Goal: Task Accomplishment & Management: Manage account settings

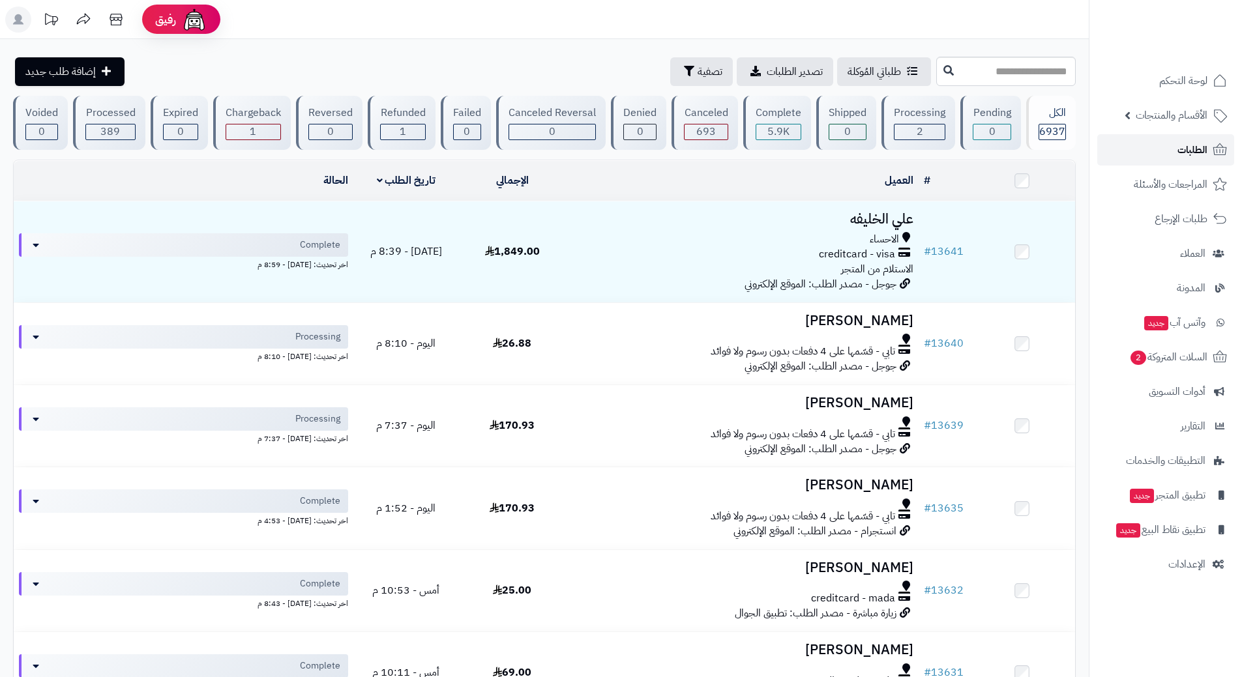
click at [1123, 153] on link "الطلبات" at bounding box center [1165, 149] width 137 height 31
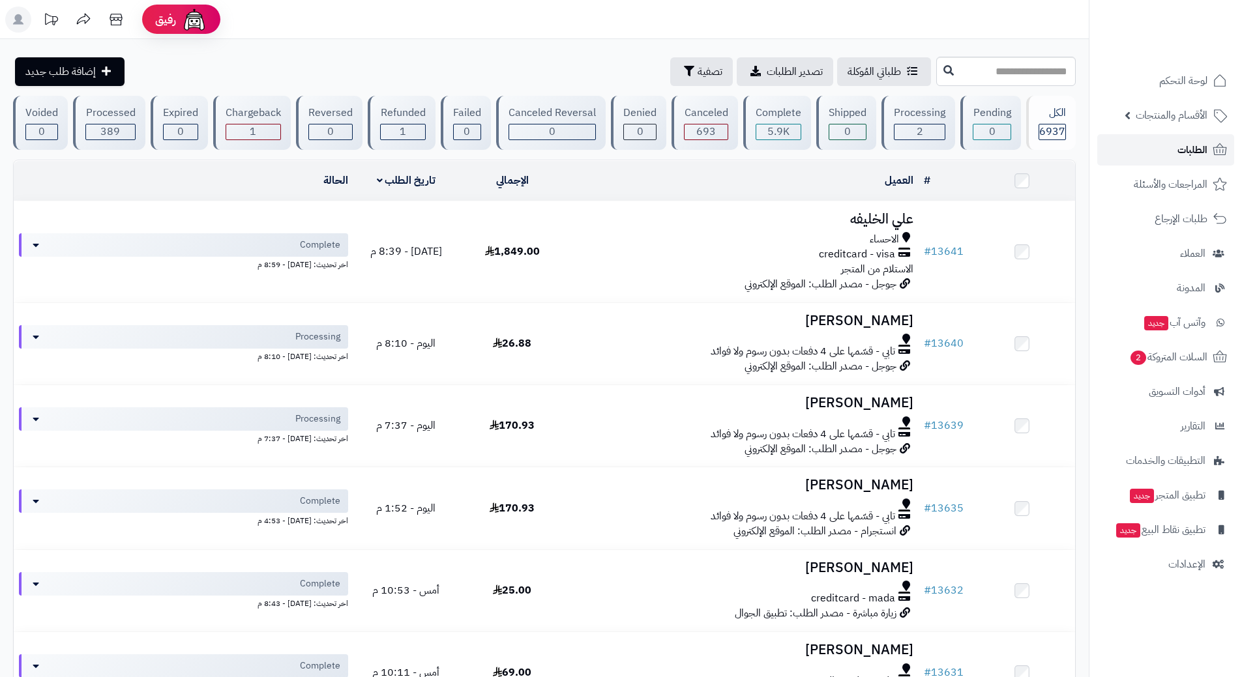
click at [1104, 153] on link "الطلبات" at bounding box center [1165, 149] width 137 height 31
click at [1125, 349] on link "السلات المتروكة 2" at bounding box center [1165, 357] width 137 height 31
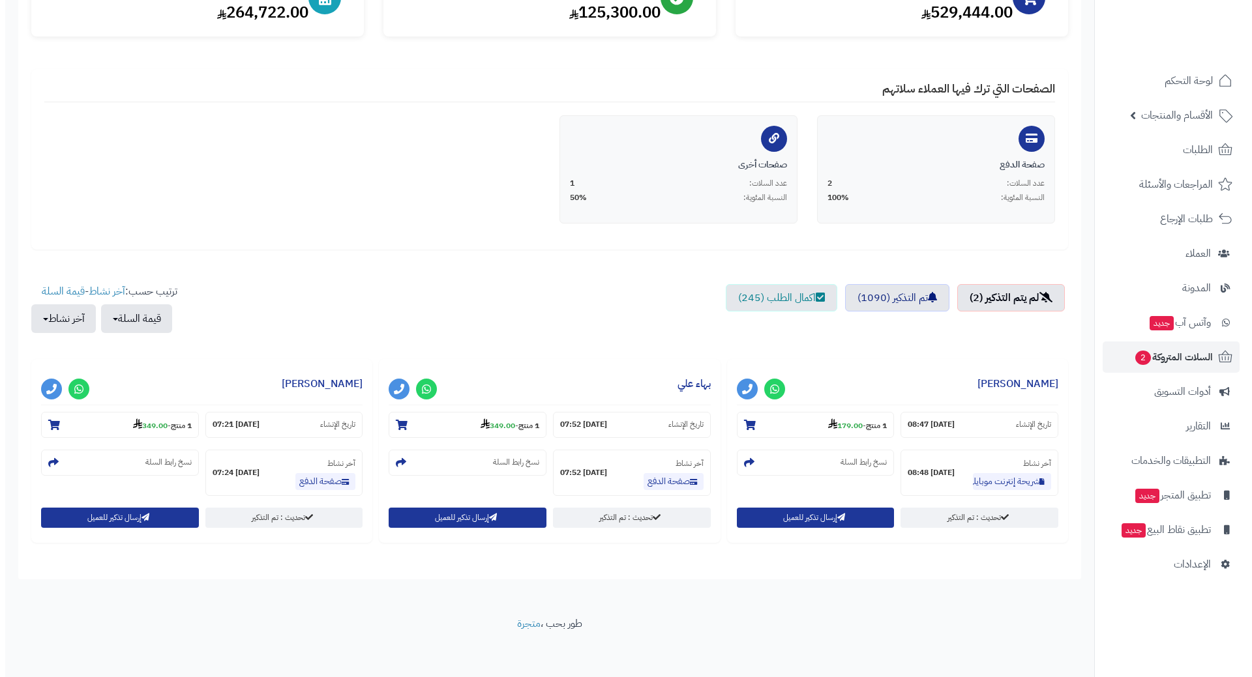
scroll to position [196, 0]
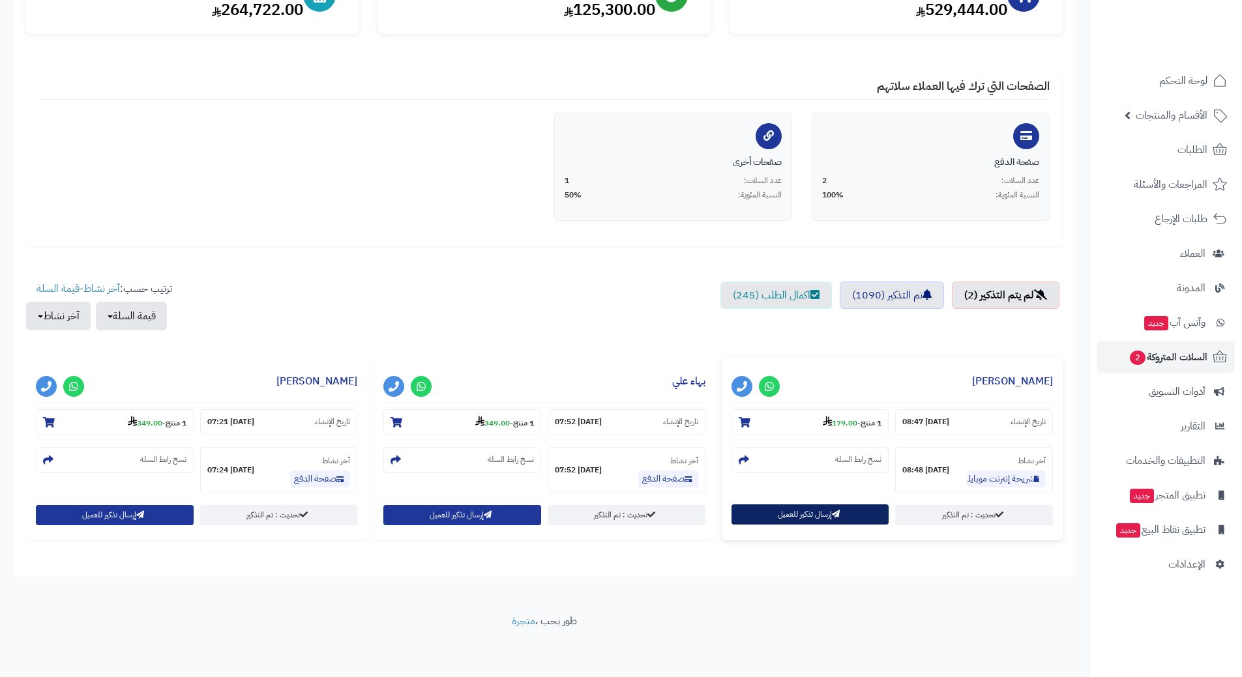
click at [767, 520] on button "إرسال تذكير للعميل" at bounding box center [810, 515] width 158 height 20
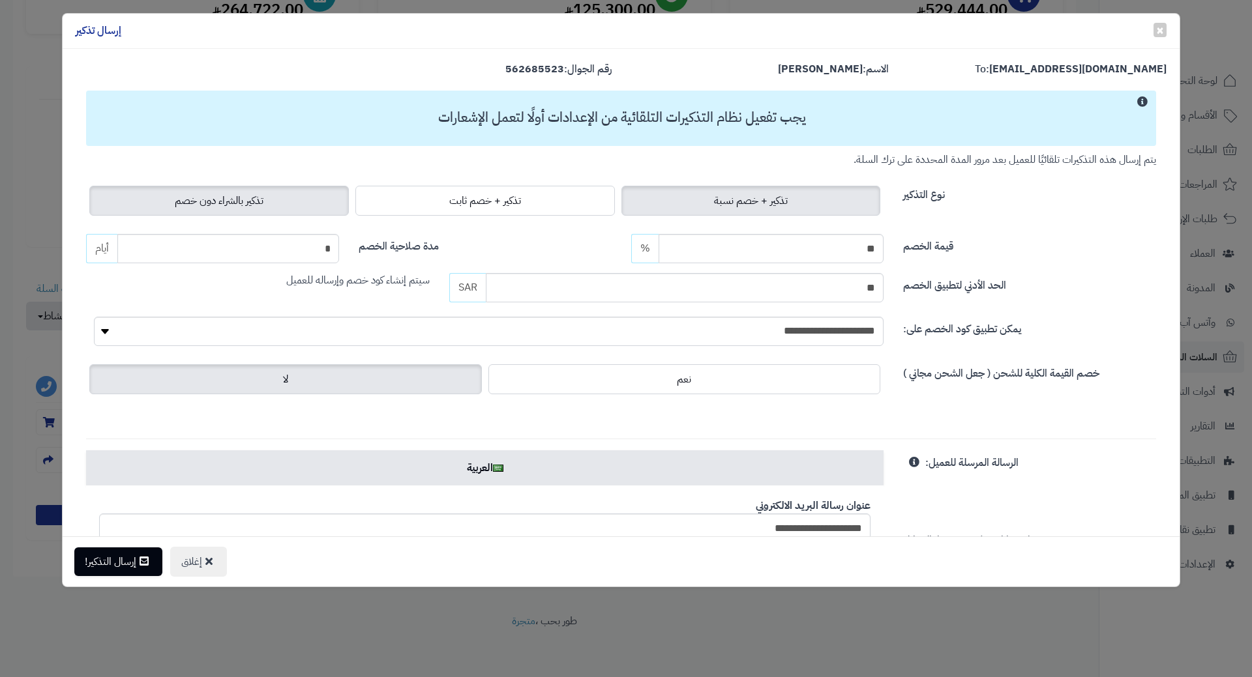
click at [226, 211] on label "تذكير بالشراء دون خصم" at bounding box center [218, 201] width 259 height 30
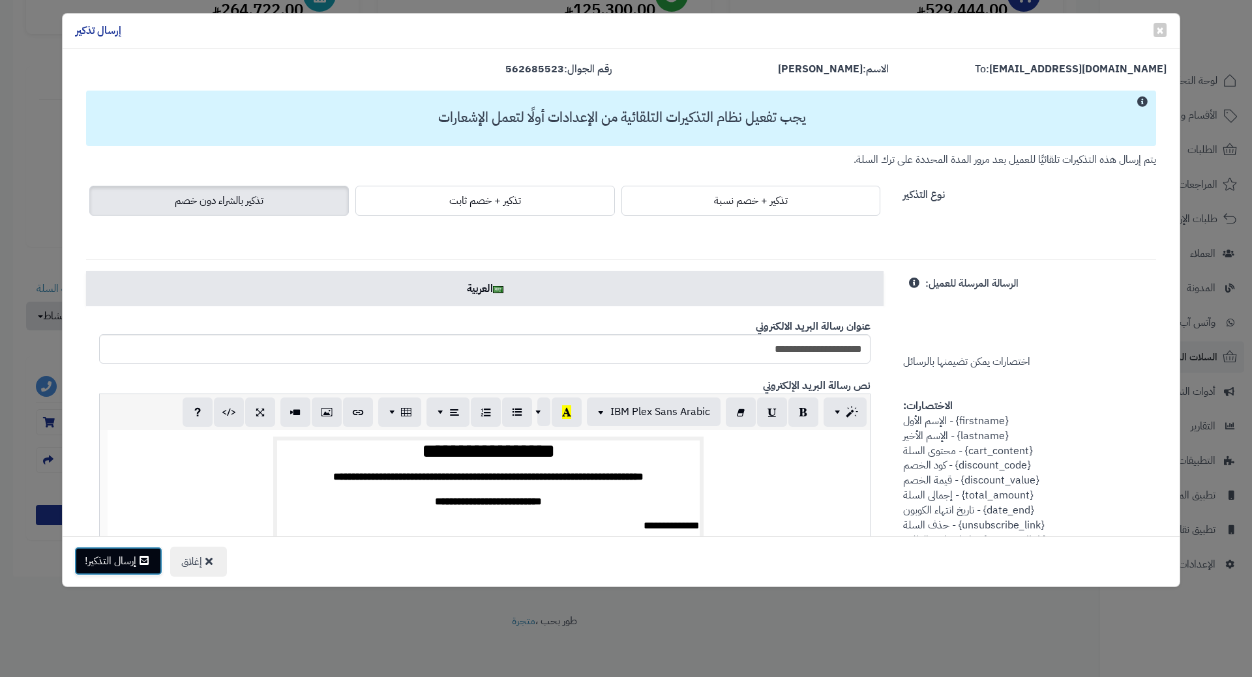
click at [142, 561] on icon at bounding box center [144, 560] width 9 height 10
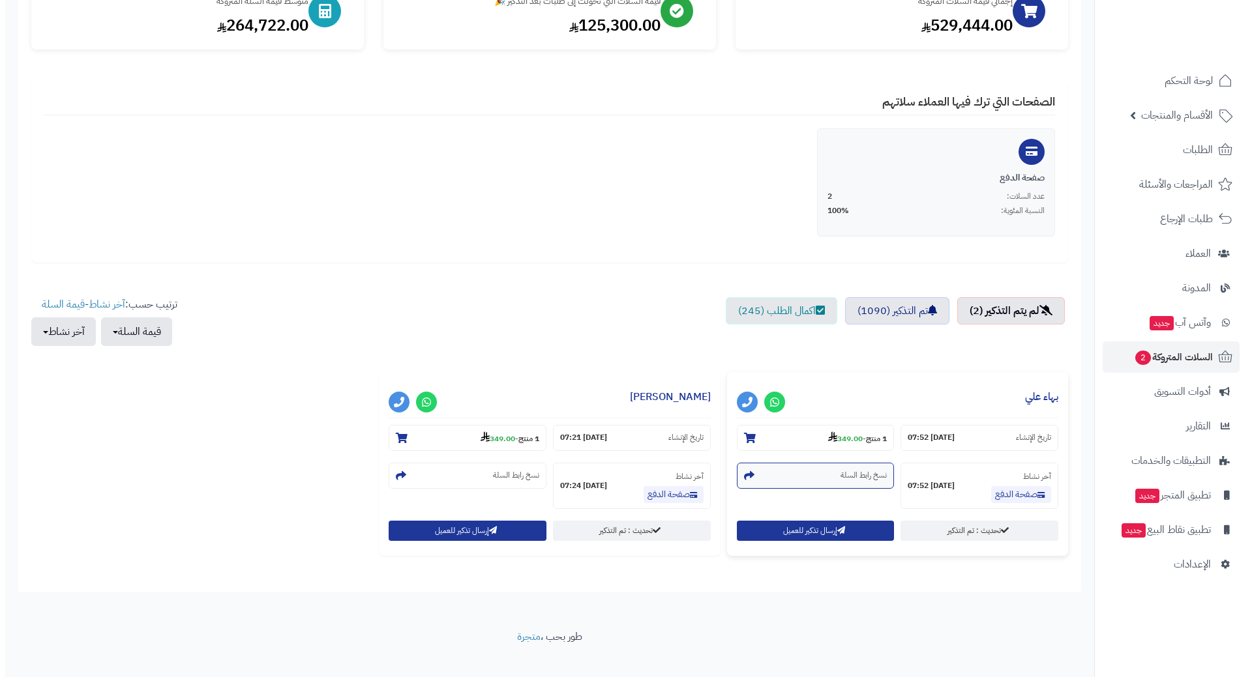
scroll to position [198, 0]
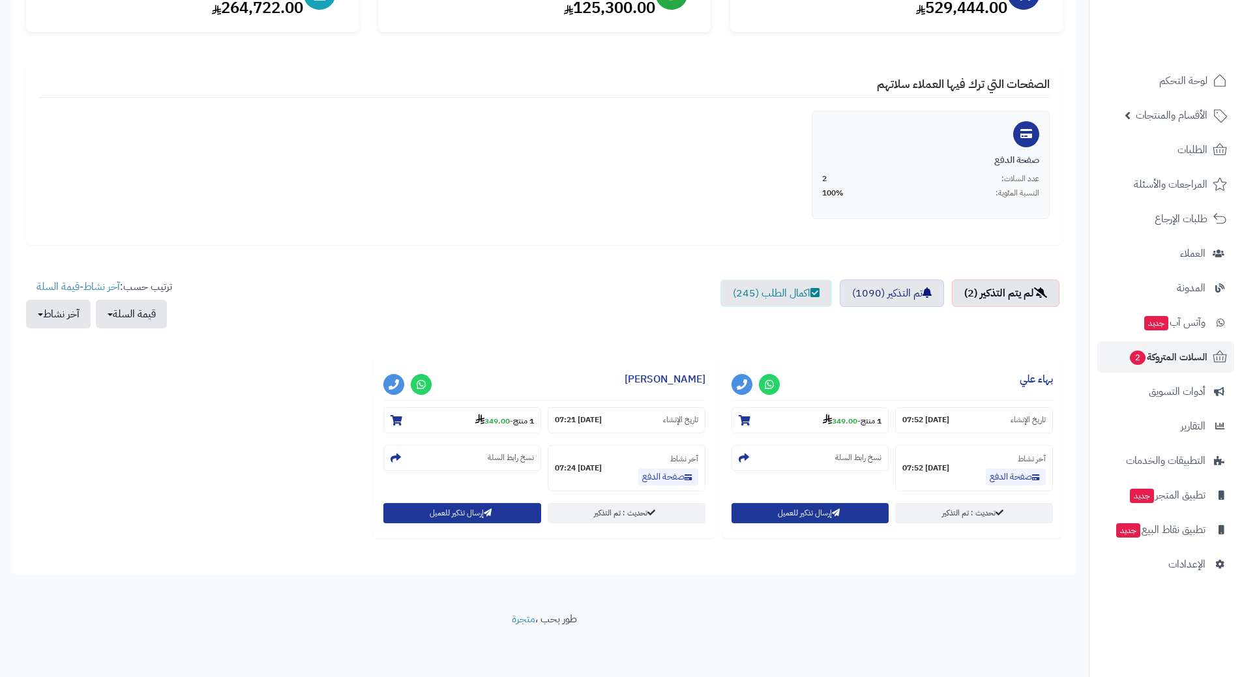
drag, startPoint x: 353, startPoint y: 537, endPoint x: 344, endPoint y: 539, distance: 10.0
drag, startPoint x: 344, startPoint y: 539, endPoint x: 397, endPoint y: 516, distance: 58.1
click at [397, 516] on button "إرسال تذكير للعميل" at bounding box center [462, 513] width 158 height 20
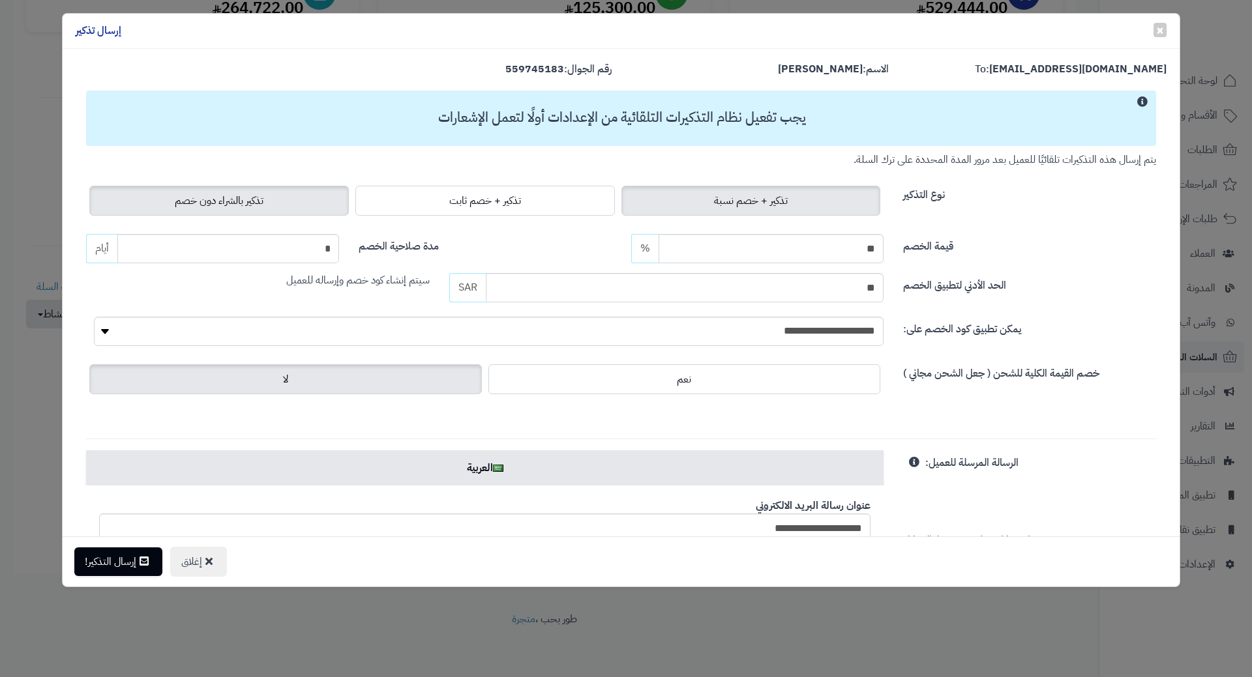
click at [276, 193] on label "تذكير بالشراء دون خصم" at bounding box center [218, 201] width 259 height 30
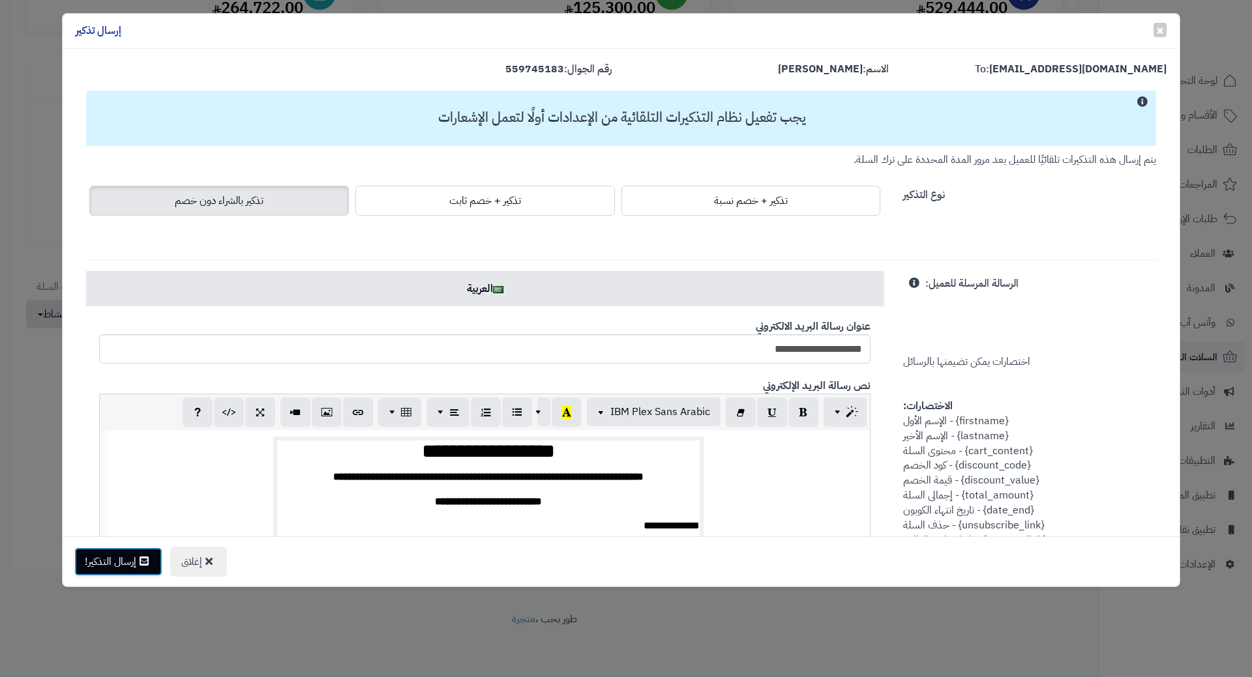
click at [149, 552] on button "إرسال التذكير!" at bounding box center [118, 562] width 88 height 29
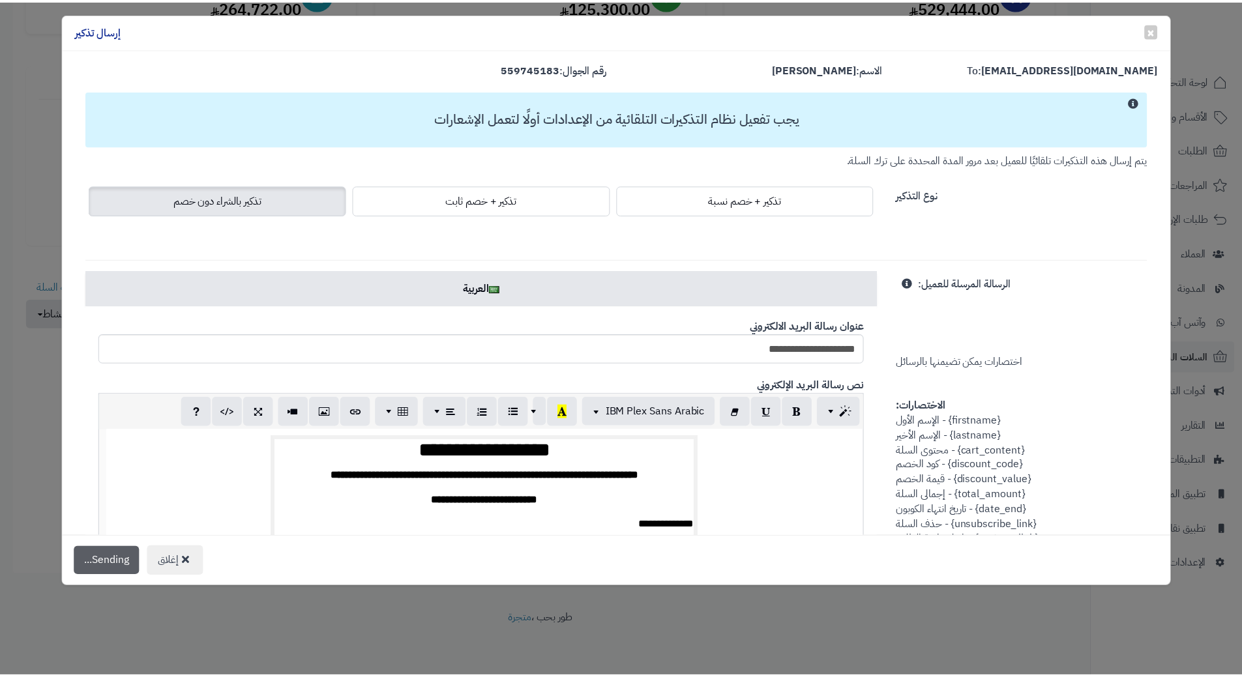
scroll to position [240, 0]
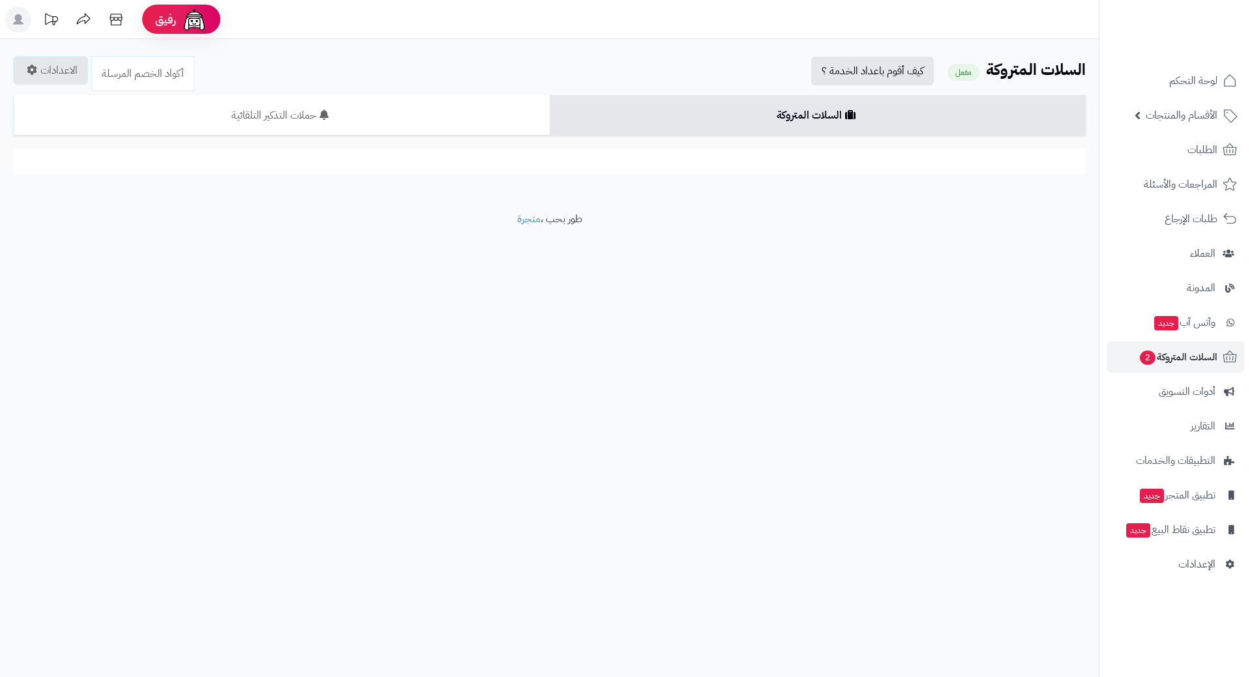
scroll to position [198, 0]
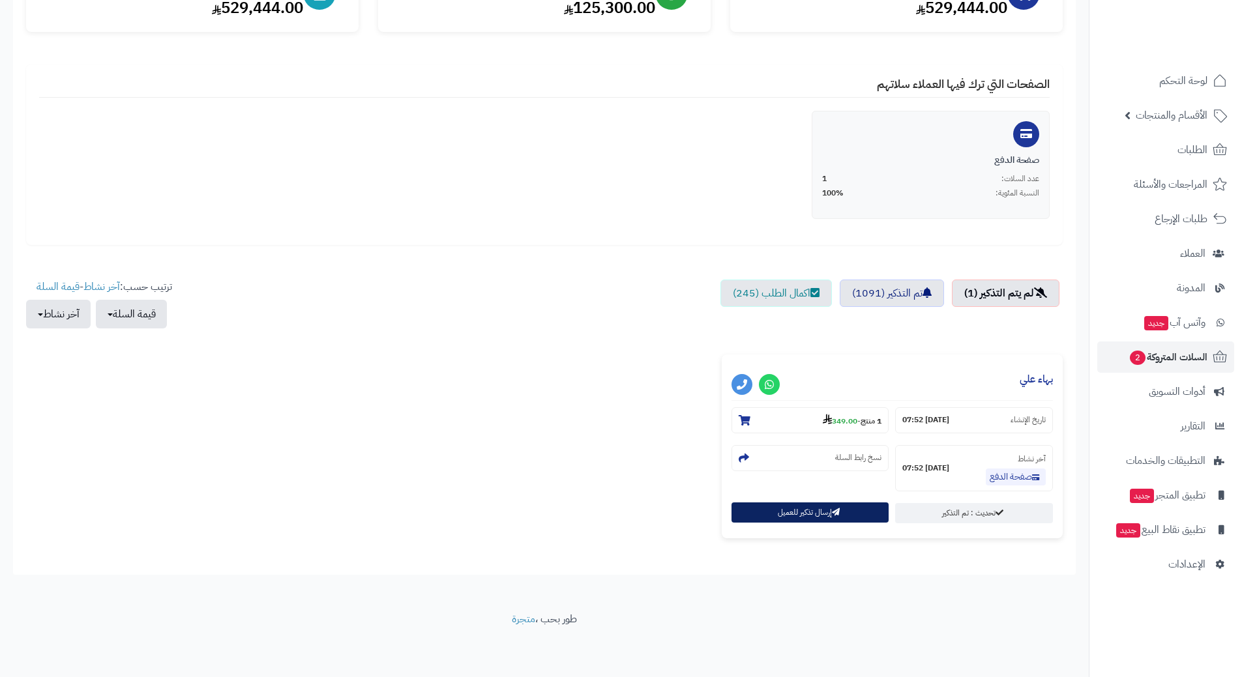
click at [816, 511] on button "إرسال تذكير للعميل" at bounding box center [810, 513] width 158 height 20
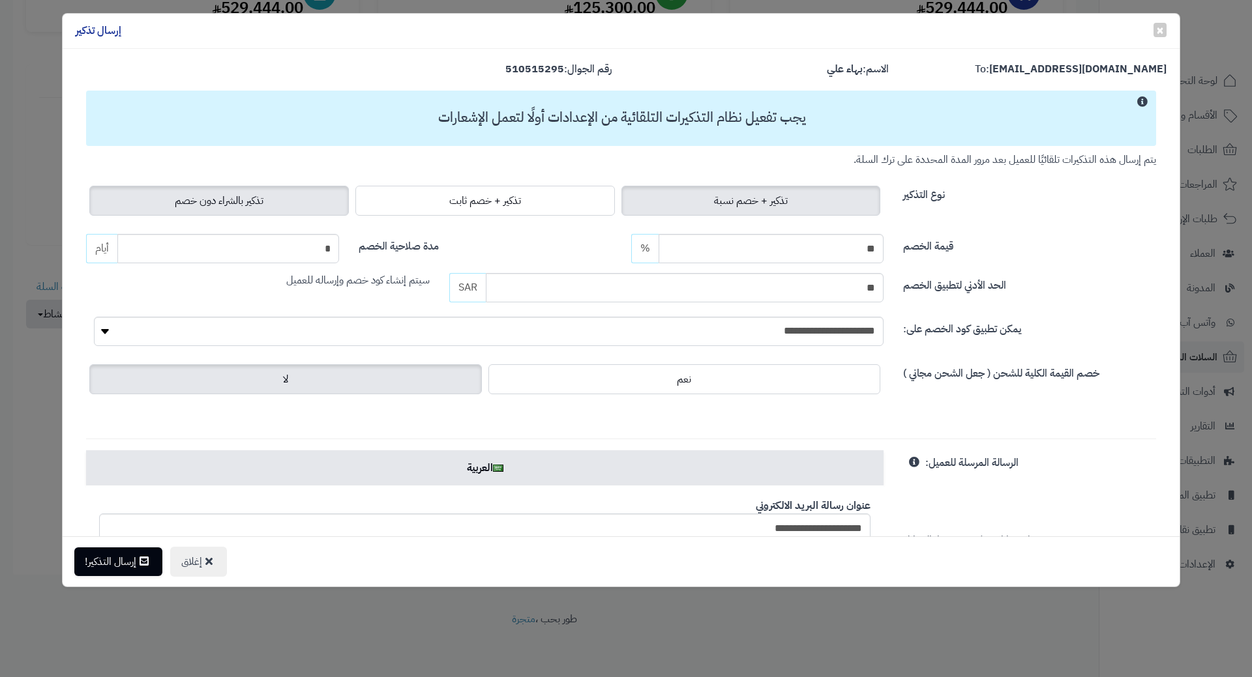
drag, startPoint x: 269, startPoint y: 205, endPoint x: 259, endPoint y: 204, distance: 9.9
click at [263, 205] on span "تذكير بالشراء دون خصم" at bounding box center [219, 201] width 89 height 16
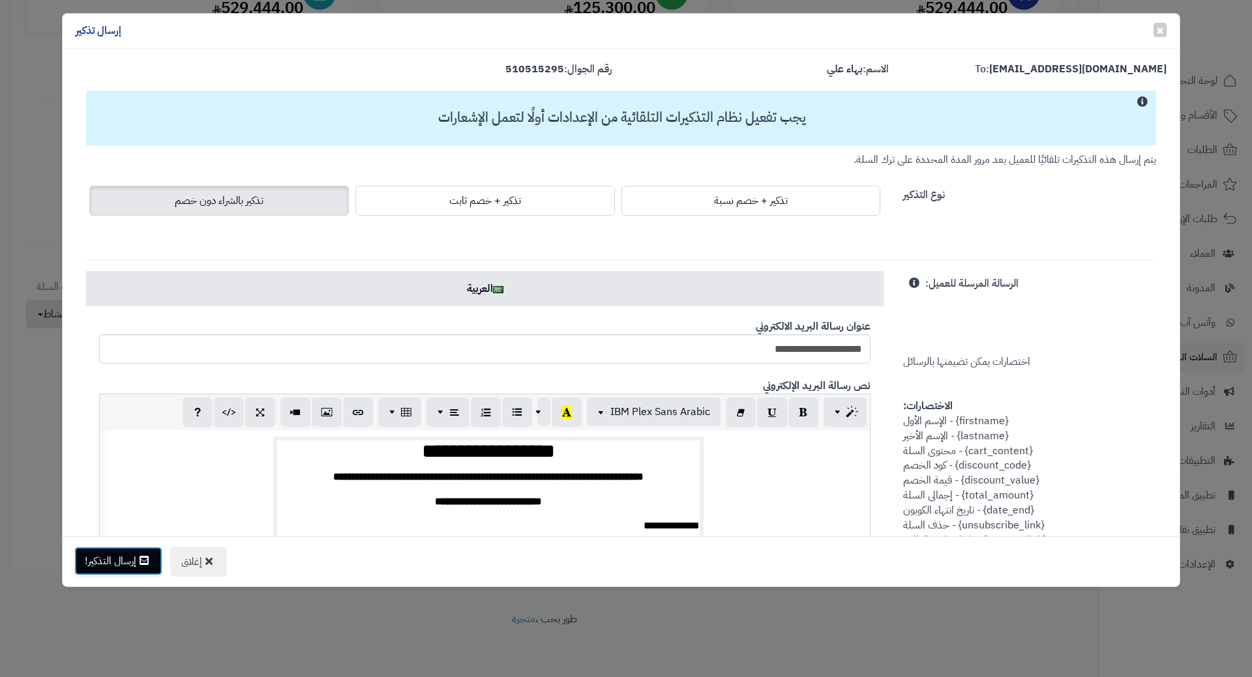
click at [132, 564] on button "إرسال التذكير!" at bounding box center [118, 561] width 88 height 29
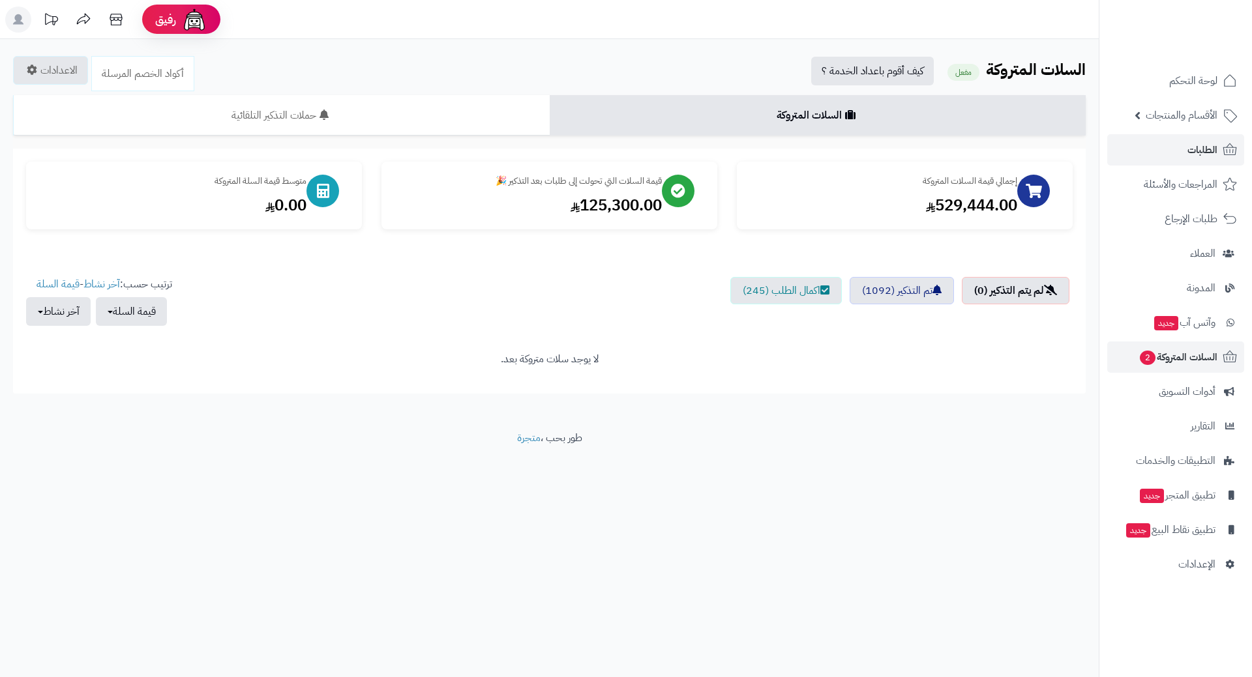
click at [1160, 139] on link "الطلبات" at bounding box center [1175, 149] width 137 height 31
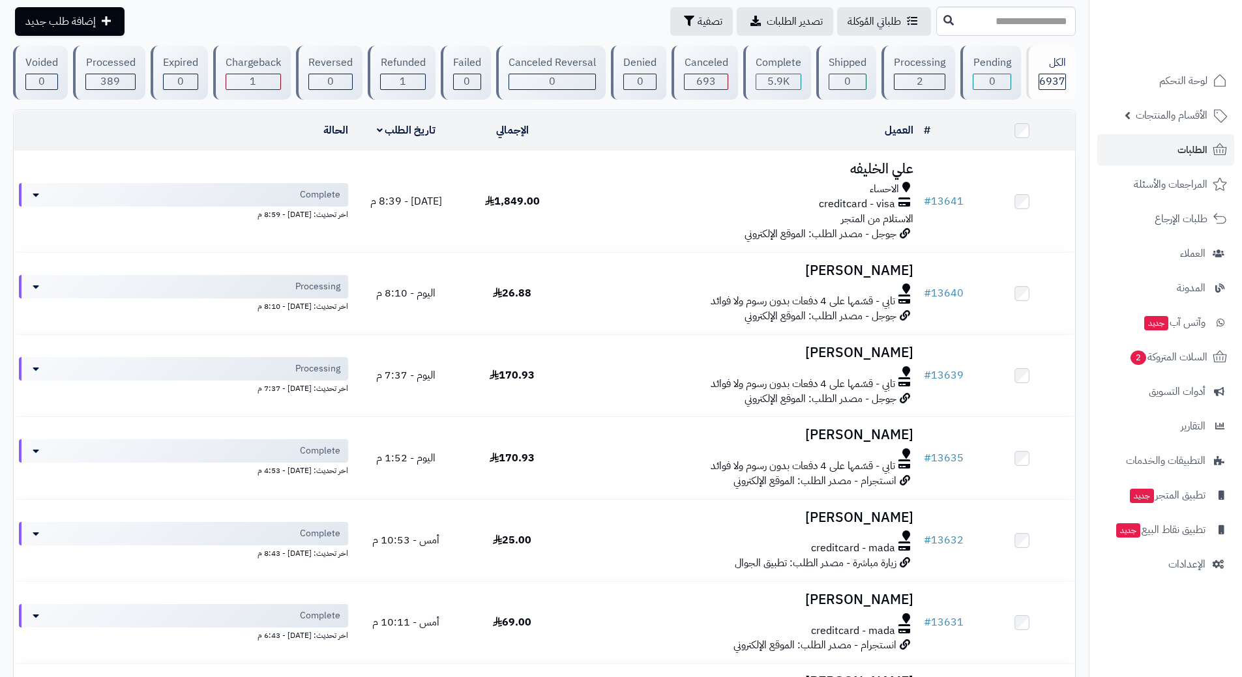
scroll to position [65, 0]
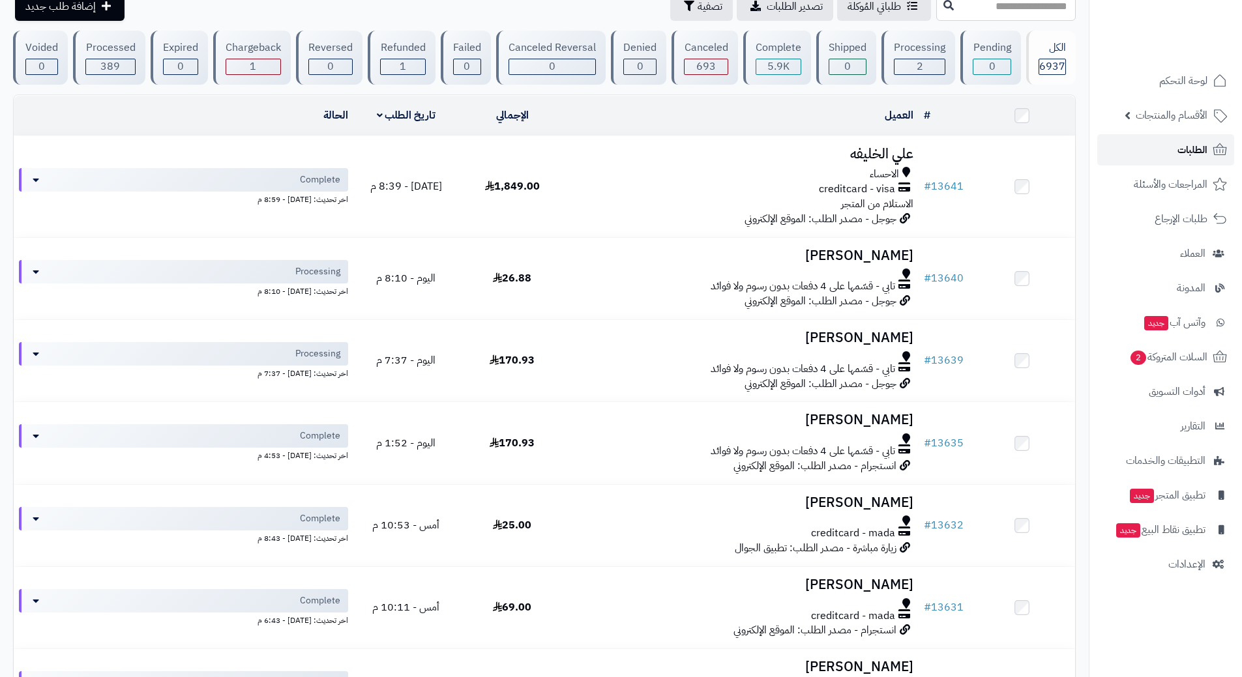
click at [1149, 148] on link "الطلبات" at bounding box center [1165, 149] width 137 height 31
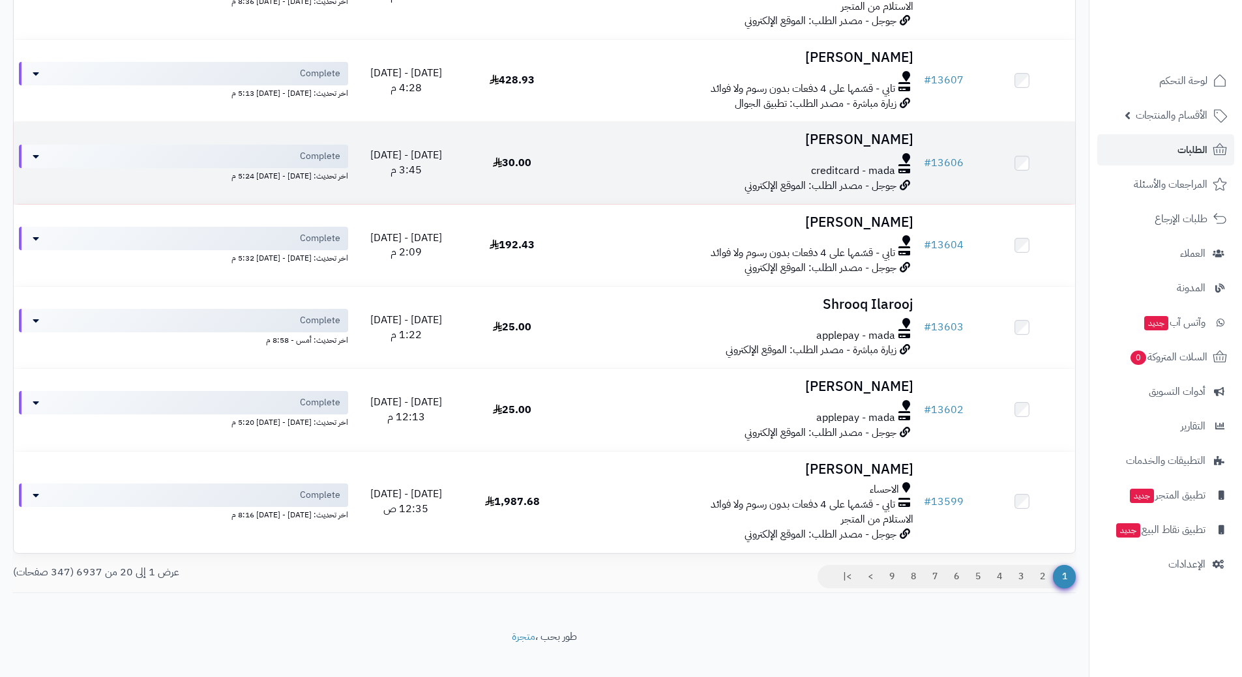
scroll to position [1368, 0]
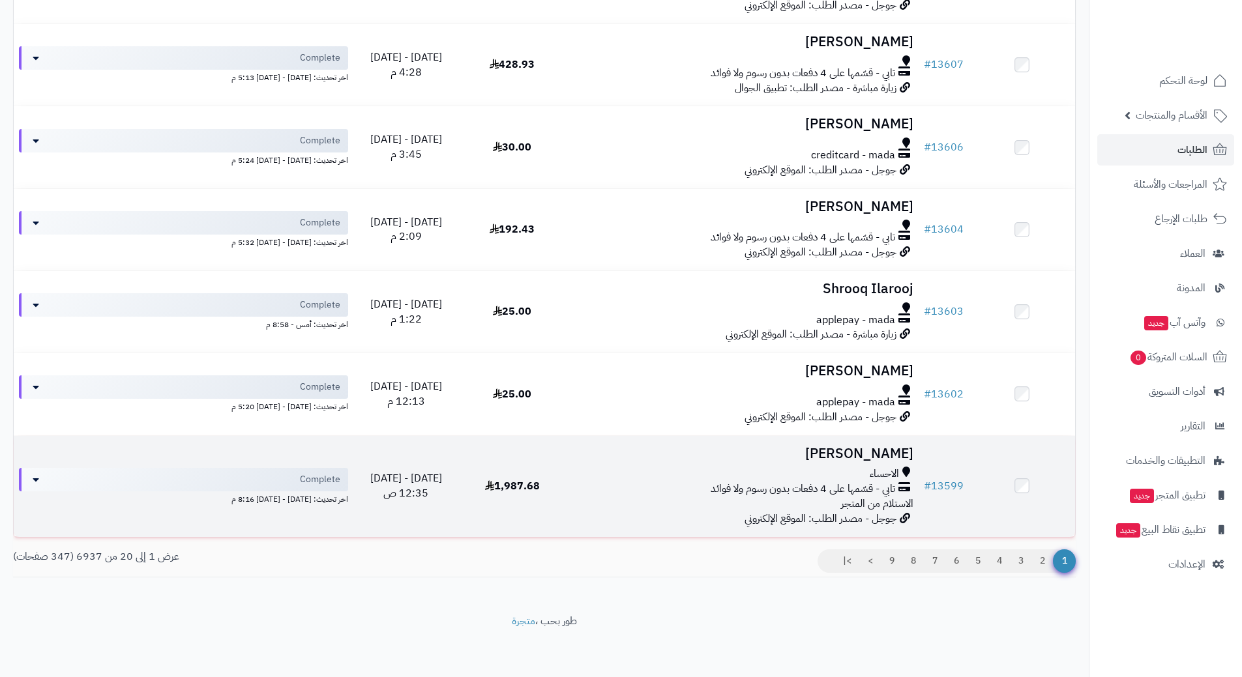
click at [697, 476] on div "الاحساء" at bounding box center [741, 474] width 343 height 15
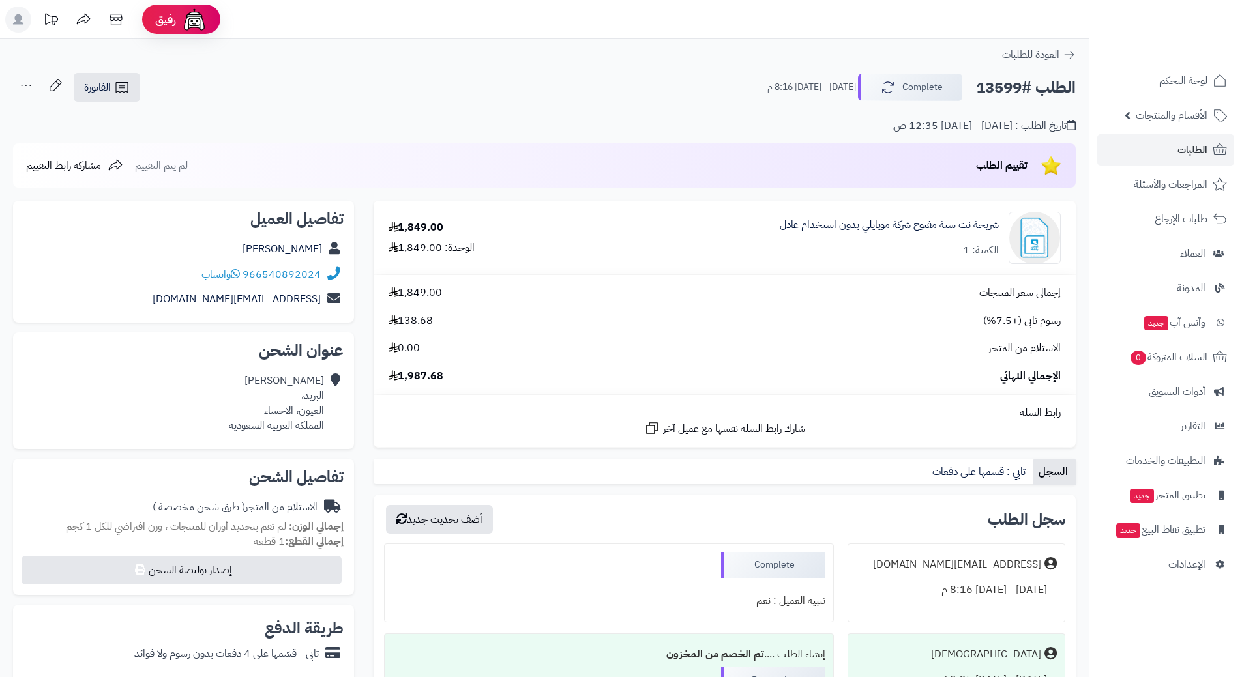
click at [411, 291] on span "1,849.00" at bounding box center [415, 293] width 53 height 15
click at [422, 293] on span "1,849.00" at bounding box center [415, 293] width 53 height 15
click at [934, 225] on link "شريحة نت سنة مفتوح شركة موبايلي بدون استخدام عادل" at bounding box center [889, 225] width 219 height 15
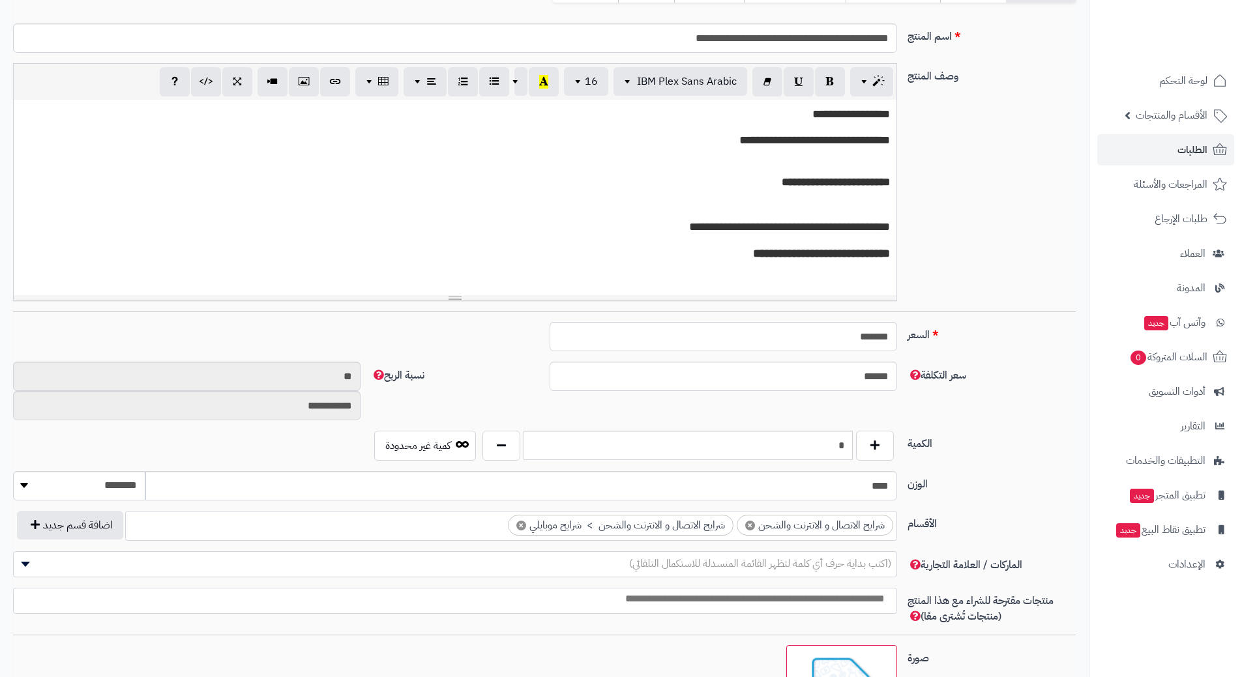
scroll to position [261, 0]
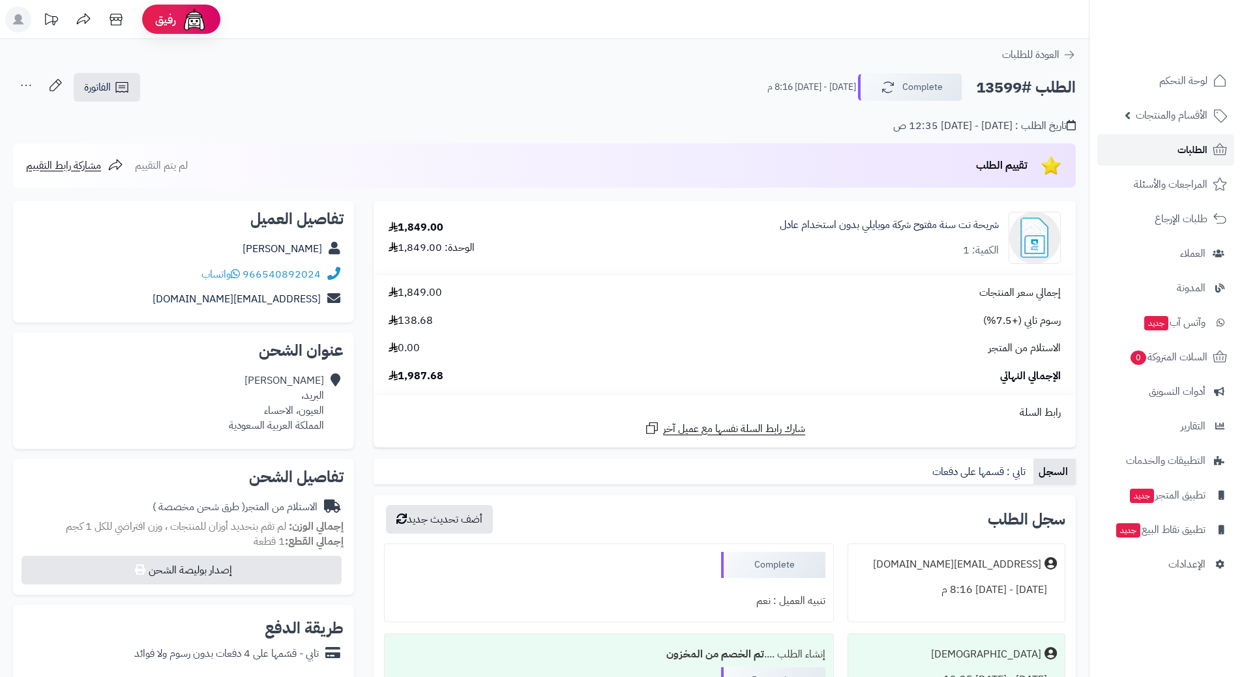
click at [1201, 147] on span "الطلبات" at bounding box center [1192, 150] width 30 height 18
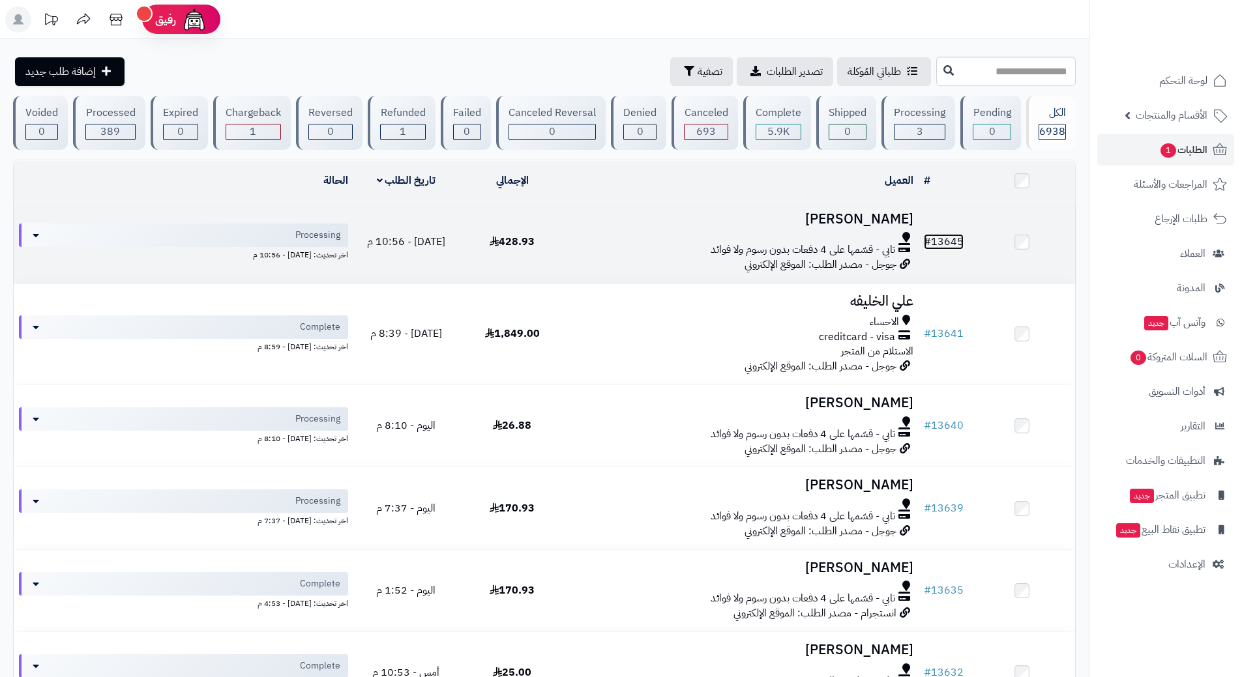
click at [952, 239] on link "# 13645" at bounding box center [944, 242] width 40 height 16
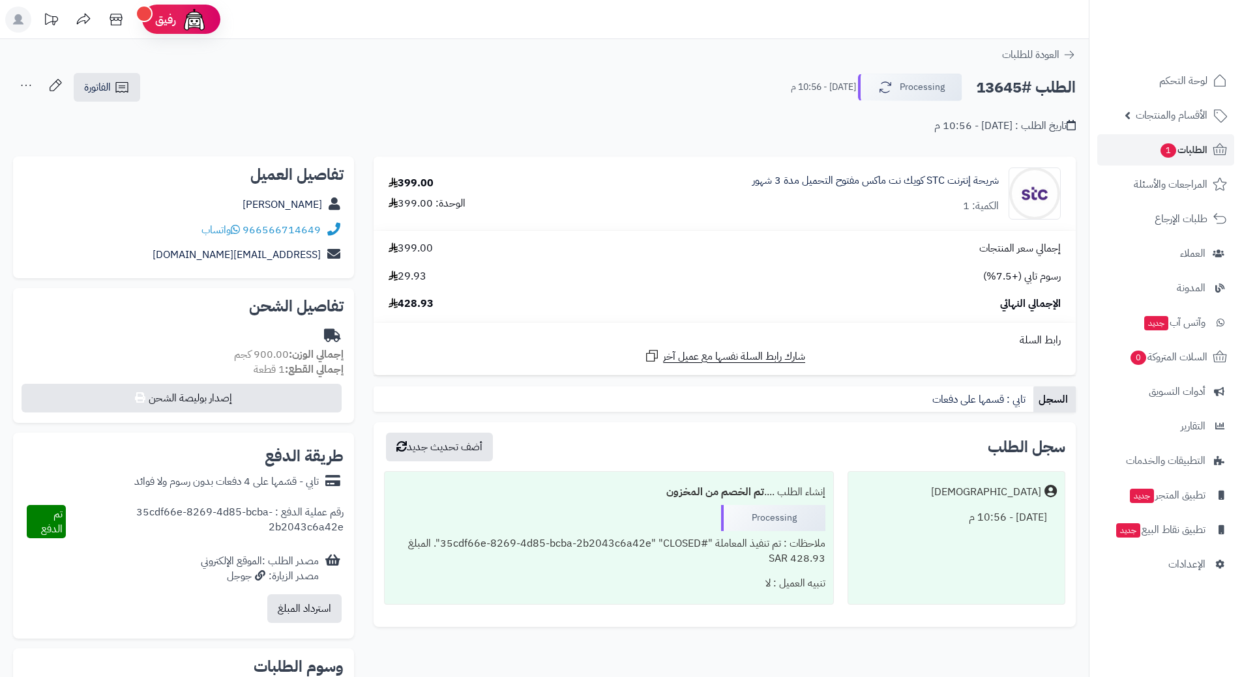
click at [1039, 87] on h2 "الطلب #13645" at bounding box center [1026, 87] width 100 height 27
copy div "الطلب #13645 Processing"
click at [296, 225] on link "966566714649" at bounding box center [282, 230] width 78 height 16
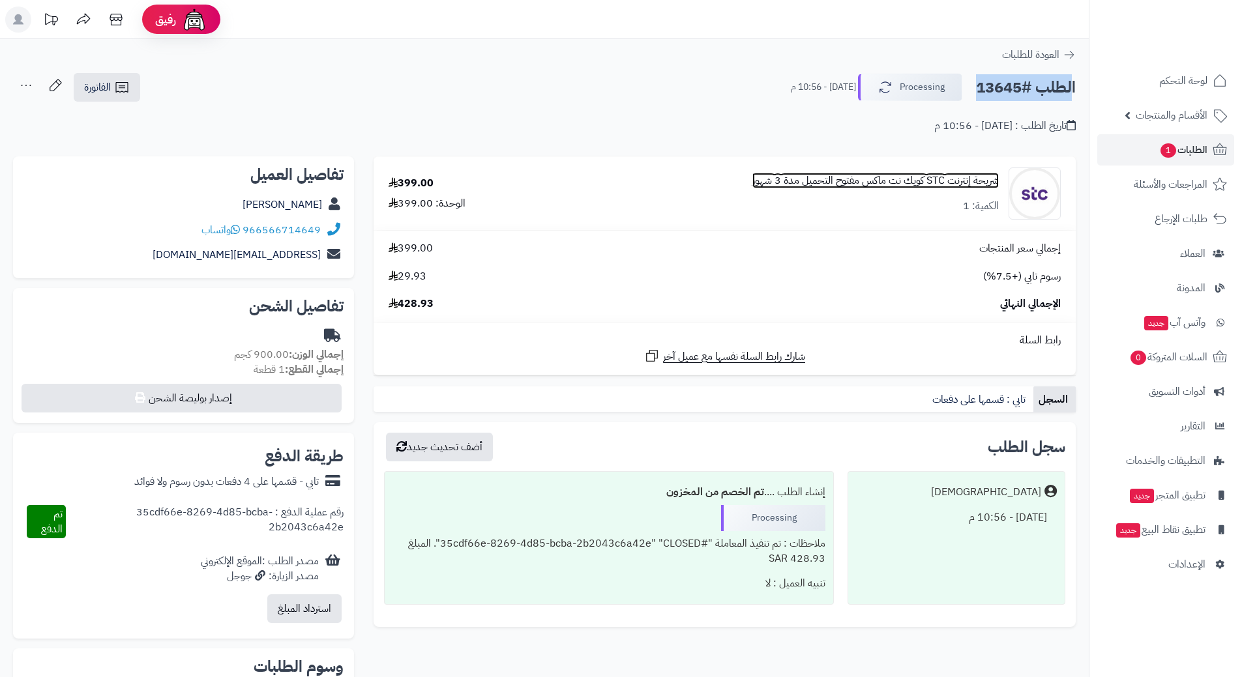
click at [919, 180] on link "شريحة إنترنت STC كويك نت ماكس مفتوح التحميل مدة 3 شهور" at bounding box center [875, 180] width 246 height 15
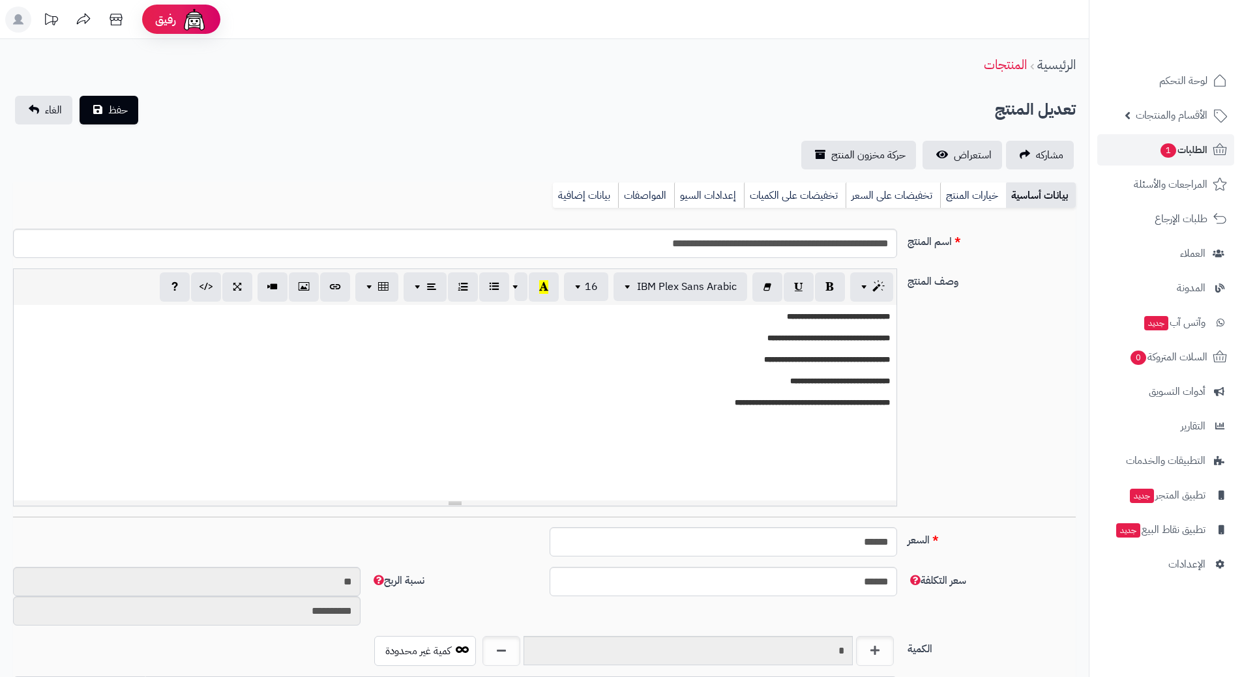
scroll to position [1134, 0]
click at [855, 238] on input "**********" at bounding box center [455, 243] width 884 height 29
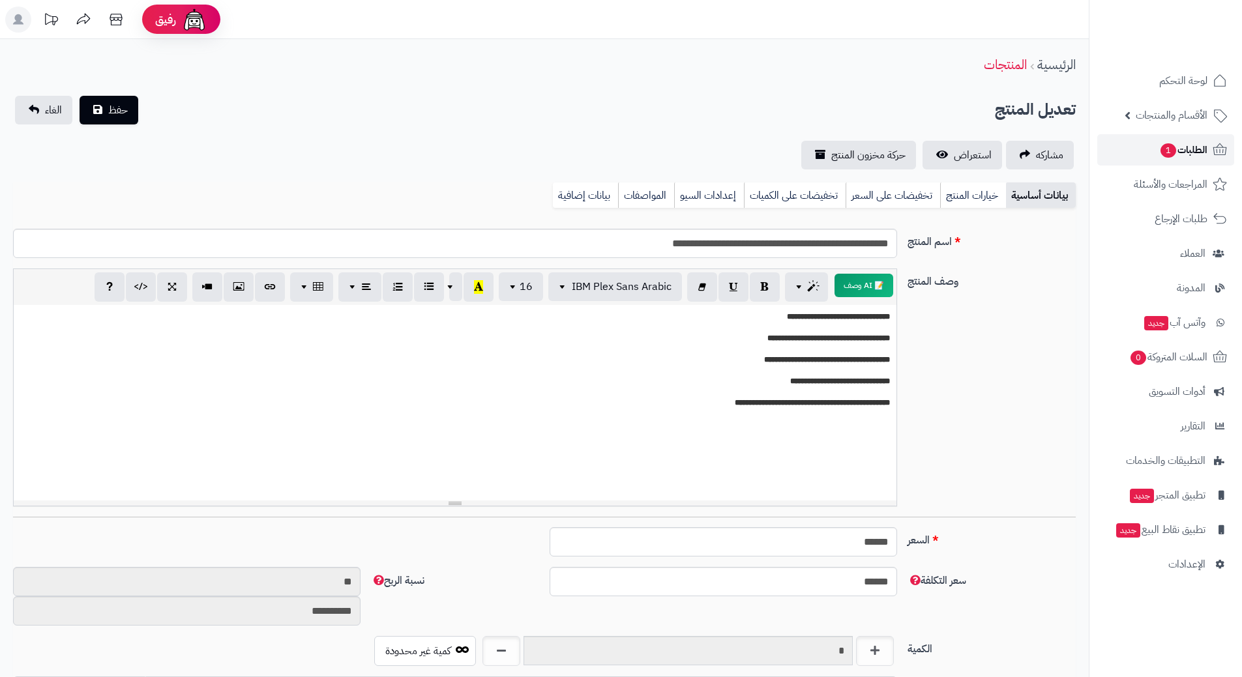
click at [1185, 142] on span "الطلبات 1" at bounding box center [1183, 150] width 48 height 18
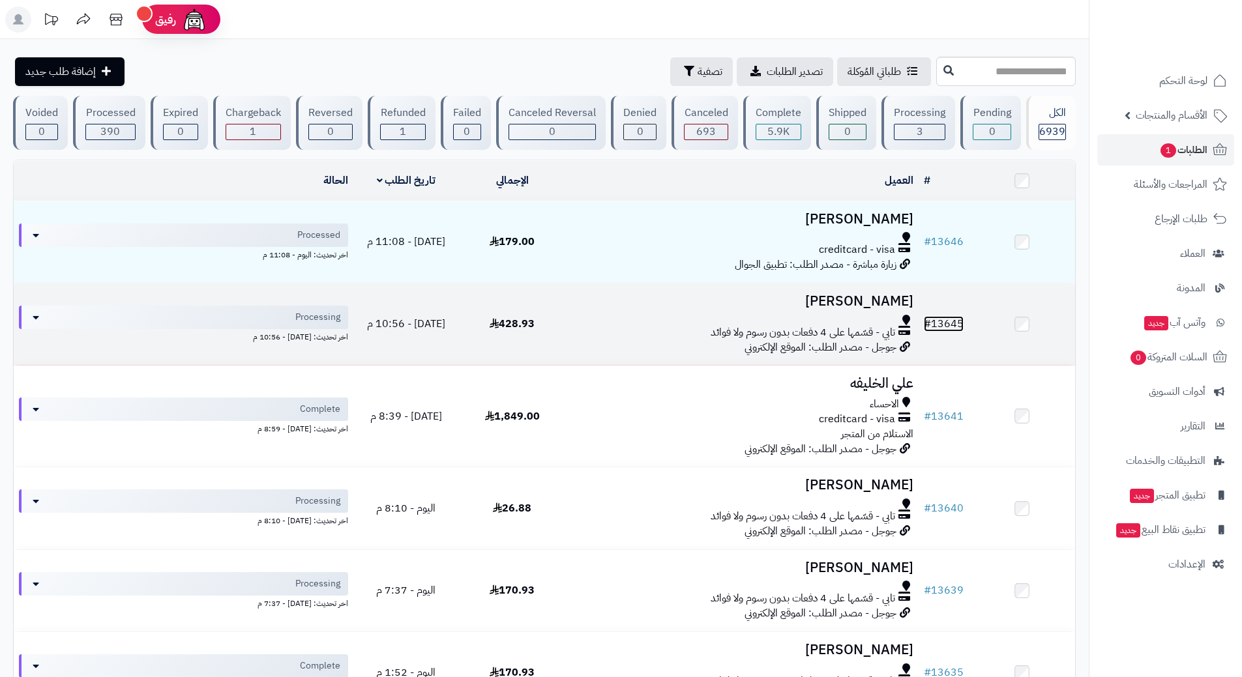
click at [942, 317] on link "# 13645" at bounding box center [944, 324] width 40 height 16
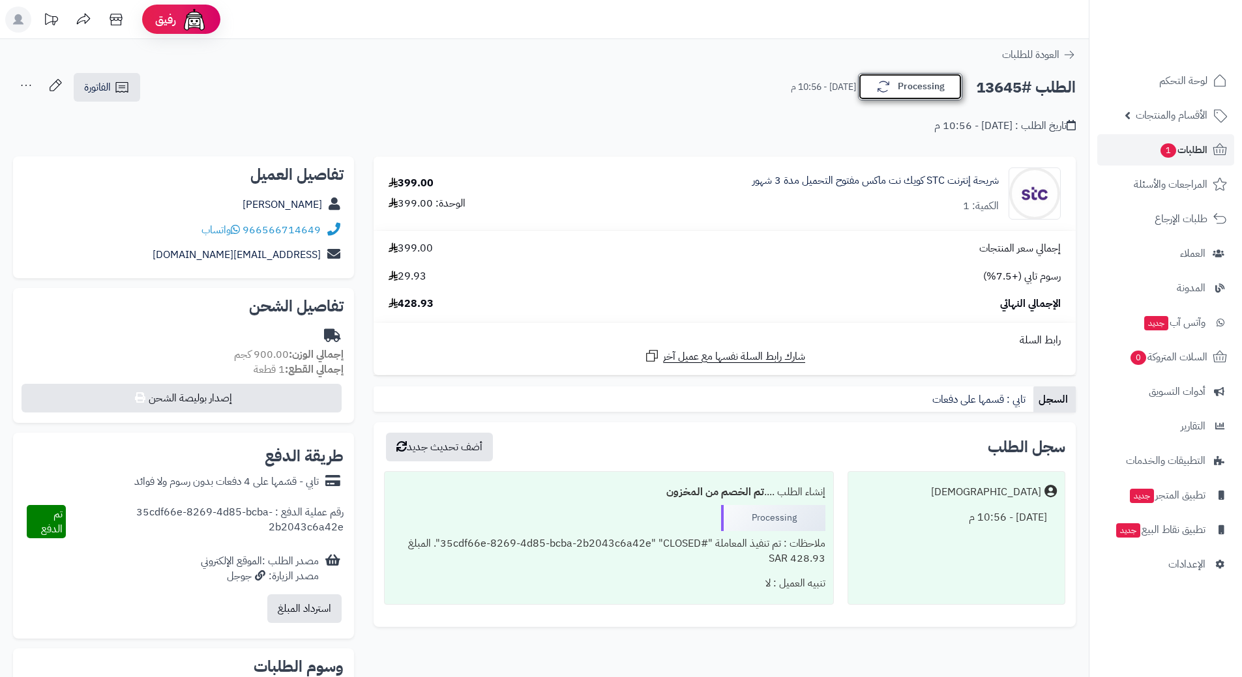
click at [947, 88] on button "Processing" at bounding box center [910, 86] width 104 height 27
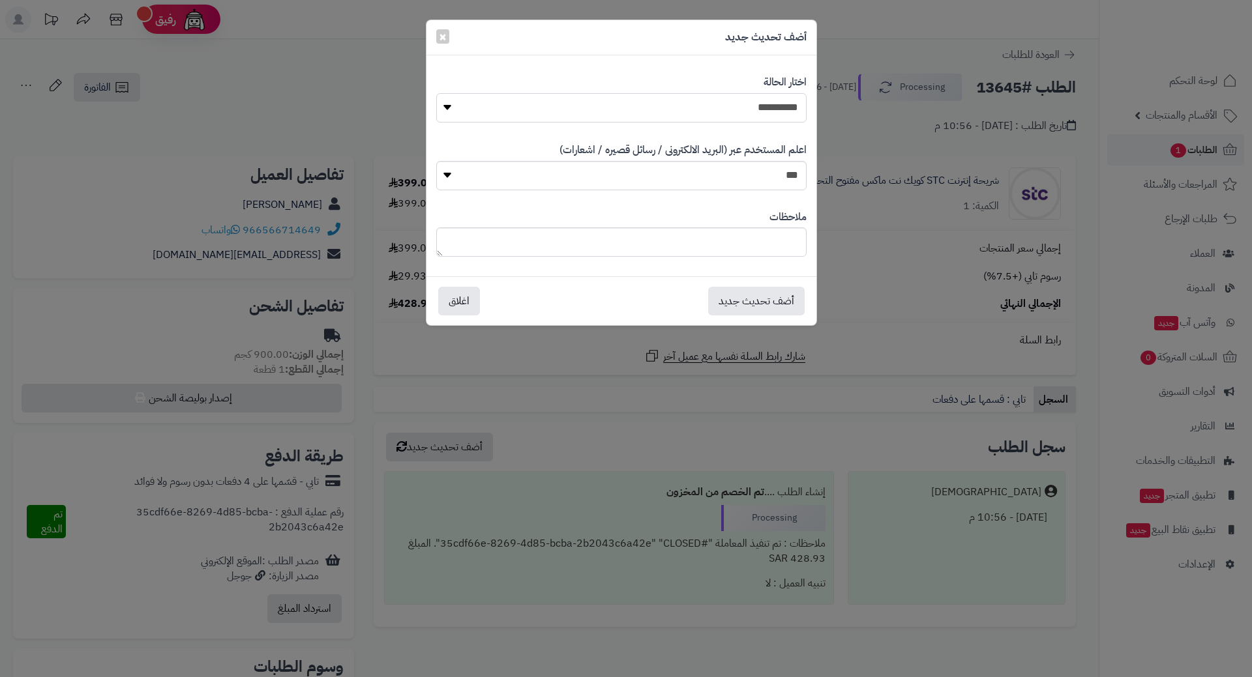
click at [781, 102] on select "**********" at bounding box center [621, 107] width 370 height 29
select select "*"
click at [436, 93] on select "**********" at bounding box center [621, 107] width 370 height 29
click at [797, 303] on button "أضف تحديث جديد" at bounding box center [756, 300] width 96 height 29
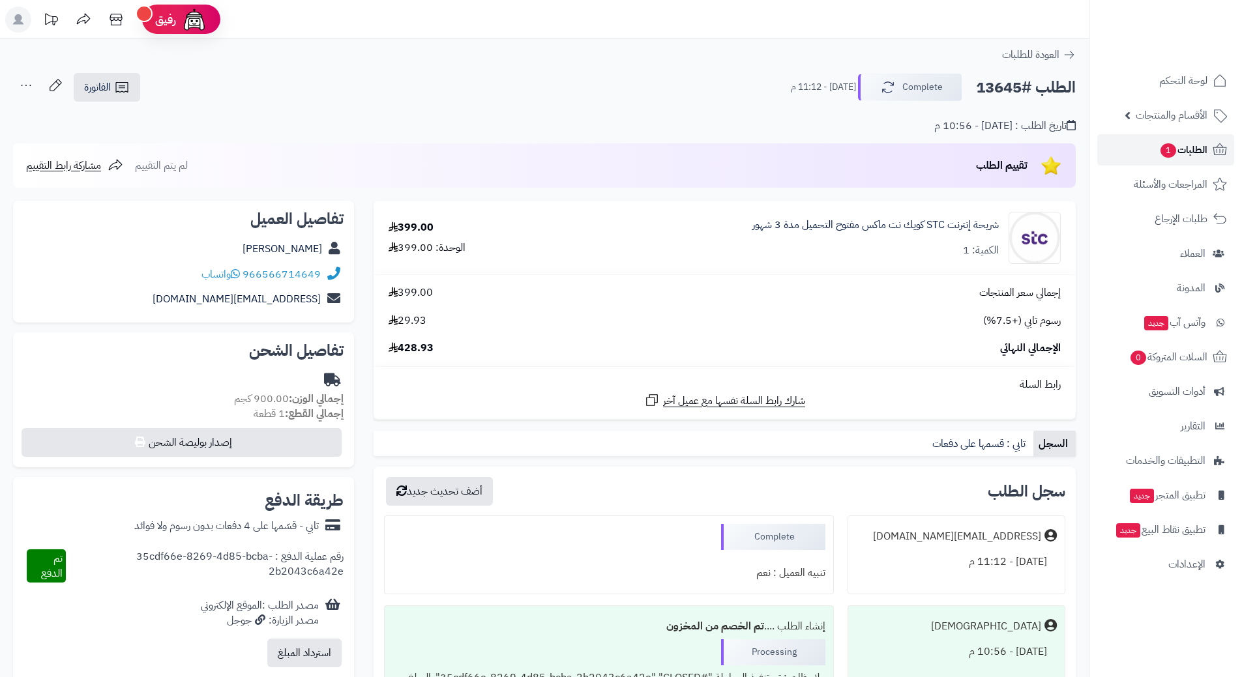
click at [1193, 140] on link "الطلبات 1" at bounding box center [1165, 149] width 137 height 31
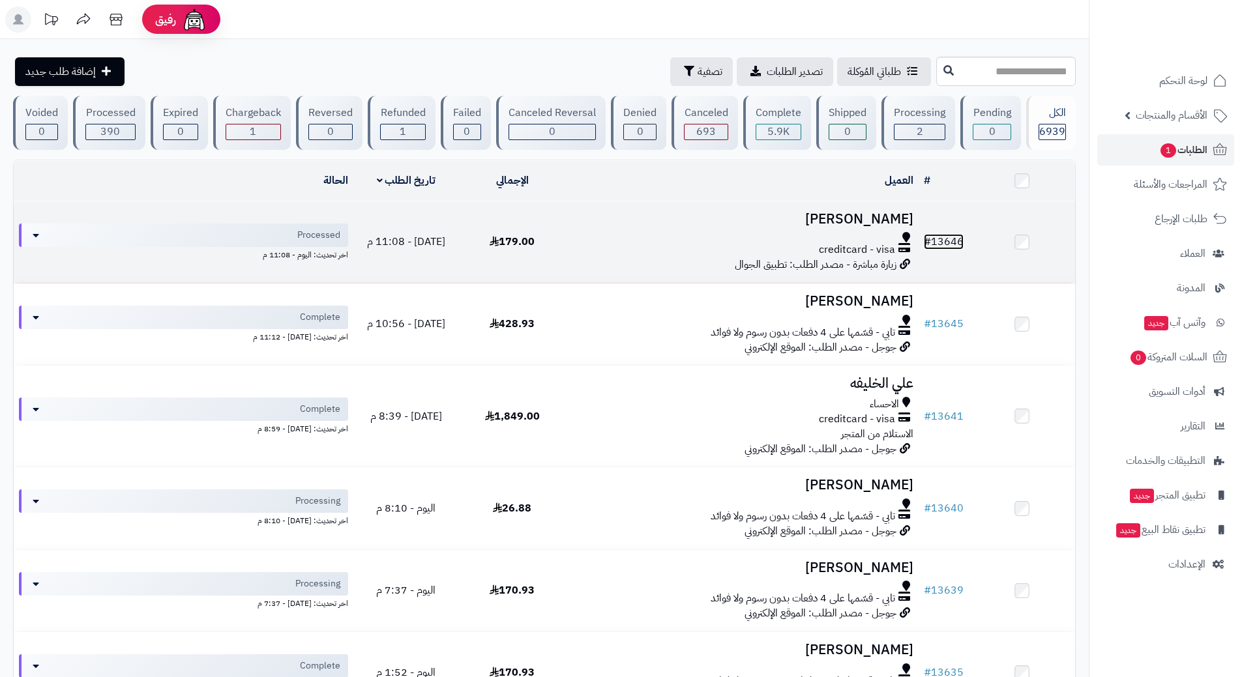
click at [948, 237] on link "# 13646" at bounding box center [944, 242] width 40 height 16
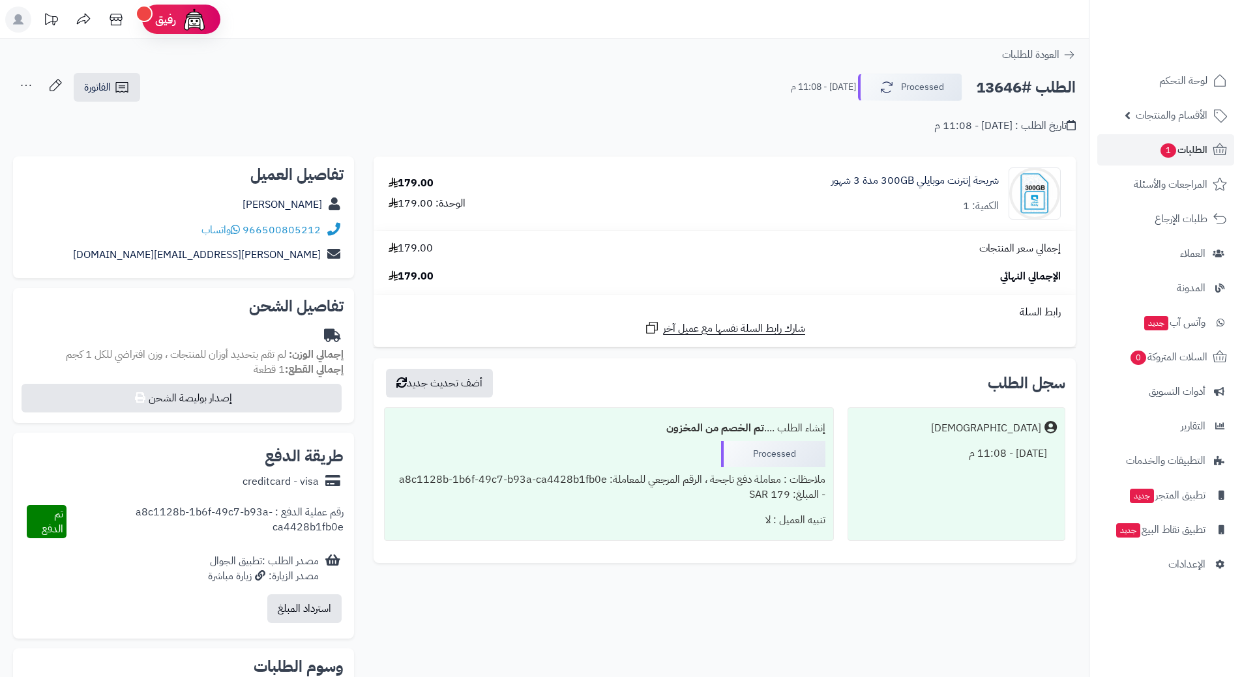
click at [1031, 88] on h2 "الطلب #13646" at bounding box center [1026, 87] width 100 height 27
click at [1030, 88] on h2 "الطلب #13646" at bounding box center [1026, 87] width 100 height 27
copy div "الطلب #13646 Processed"
click at [309, 230] on link "966500805212" at bounding box center [282, 230] width 78 height 16
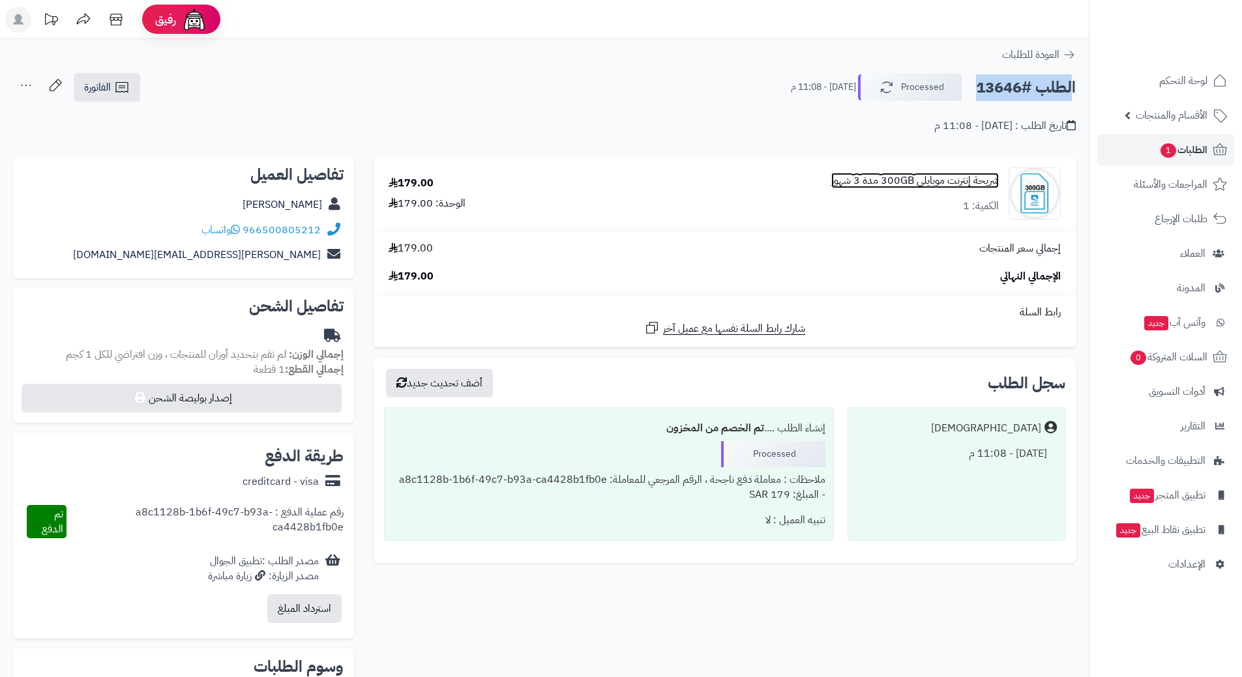
click at [912, 176] on link "شريحة إنترنت موبايلي 300GB مدة 3 شهور" at bounding box center [915, 180] width 168 height 15
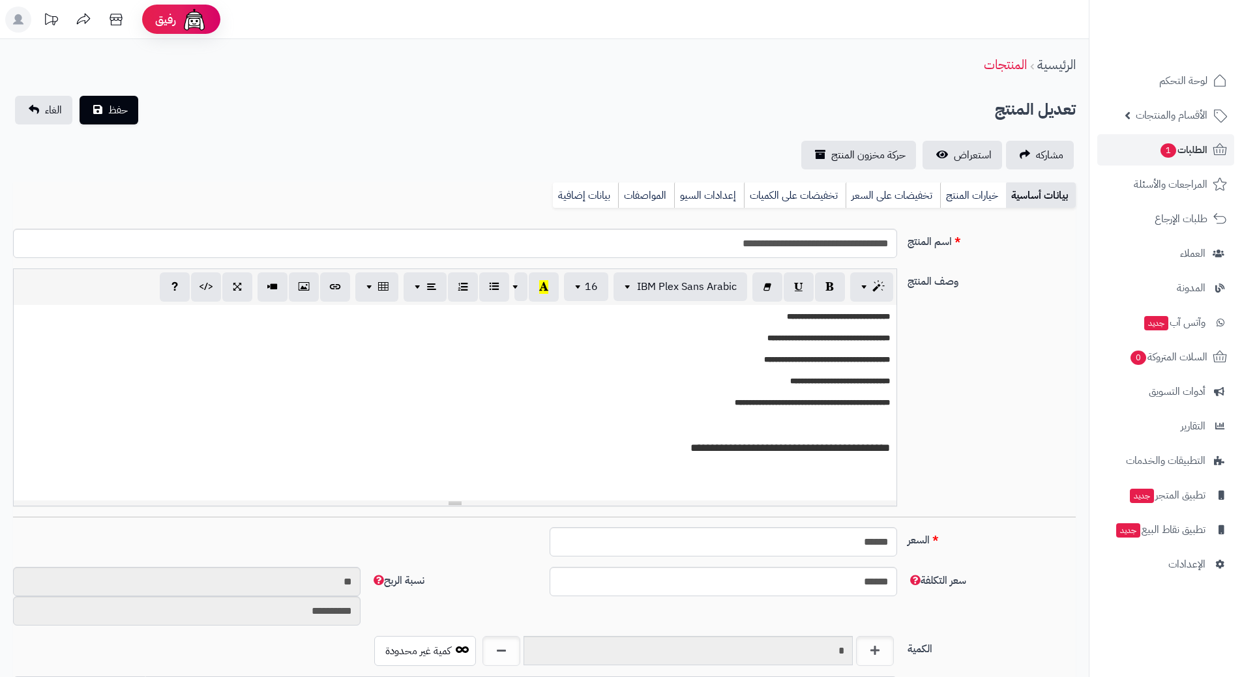
scroll to position [1248, 0]
click at [857, 241] on input "**********" at bounding box center [455, 243] width 884 height 29
